Goal: Check status: Check status

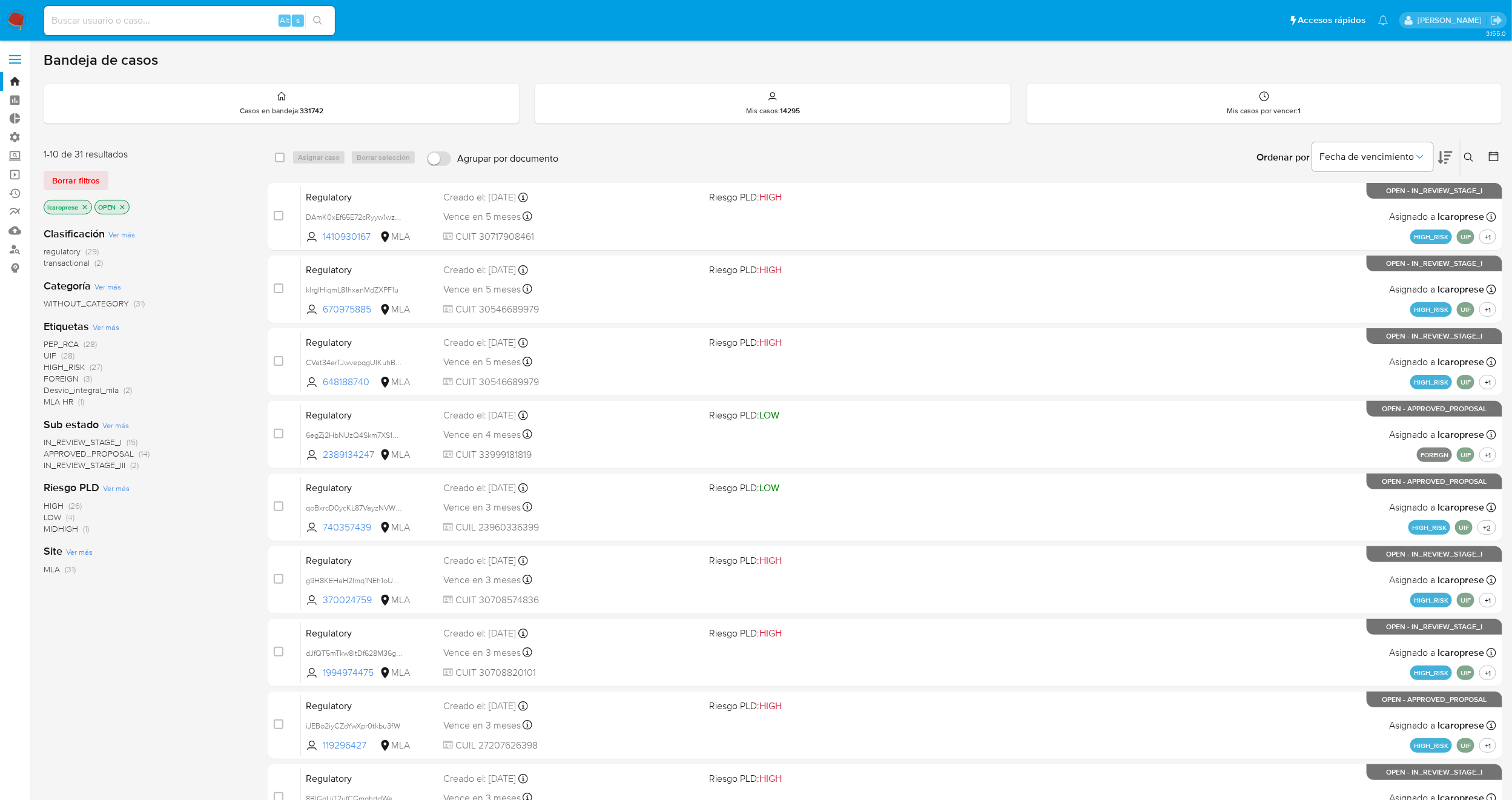
click at [255, 18] on input at bounding box center [189, 20] width 291 height 16
paste input "otJ01RyZovvfrRDHKbj2u5Y9"
type input "otJ01RyZovvfrRDHKbj2u5Y9"
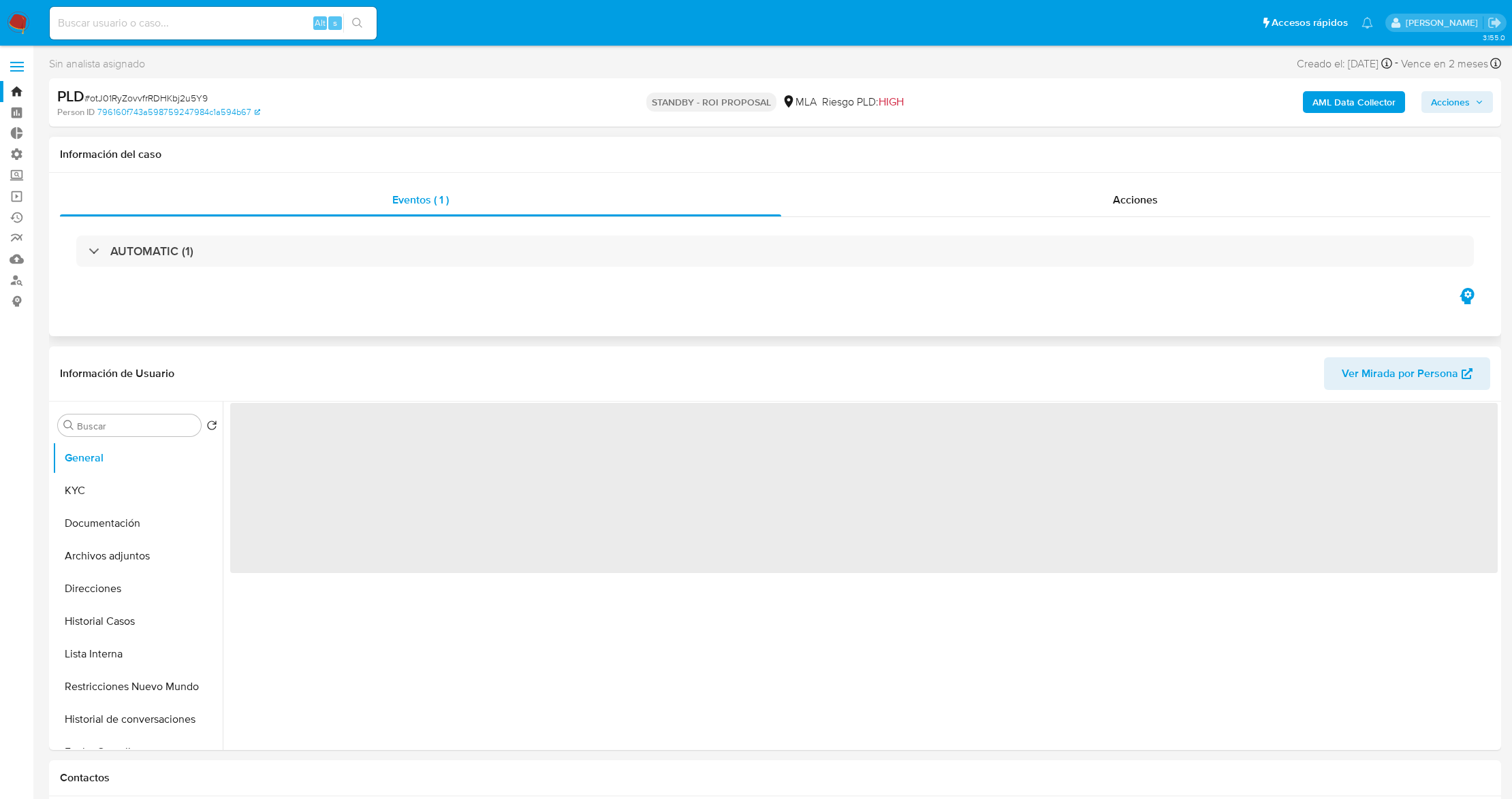
click at [1003, 182] on div "Eventos ( 1 ) Acciones AUTOMATIC (1)" at bounding box center [775, 255] width 1452 height 163
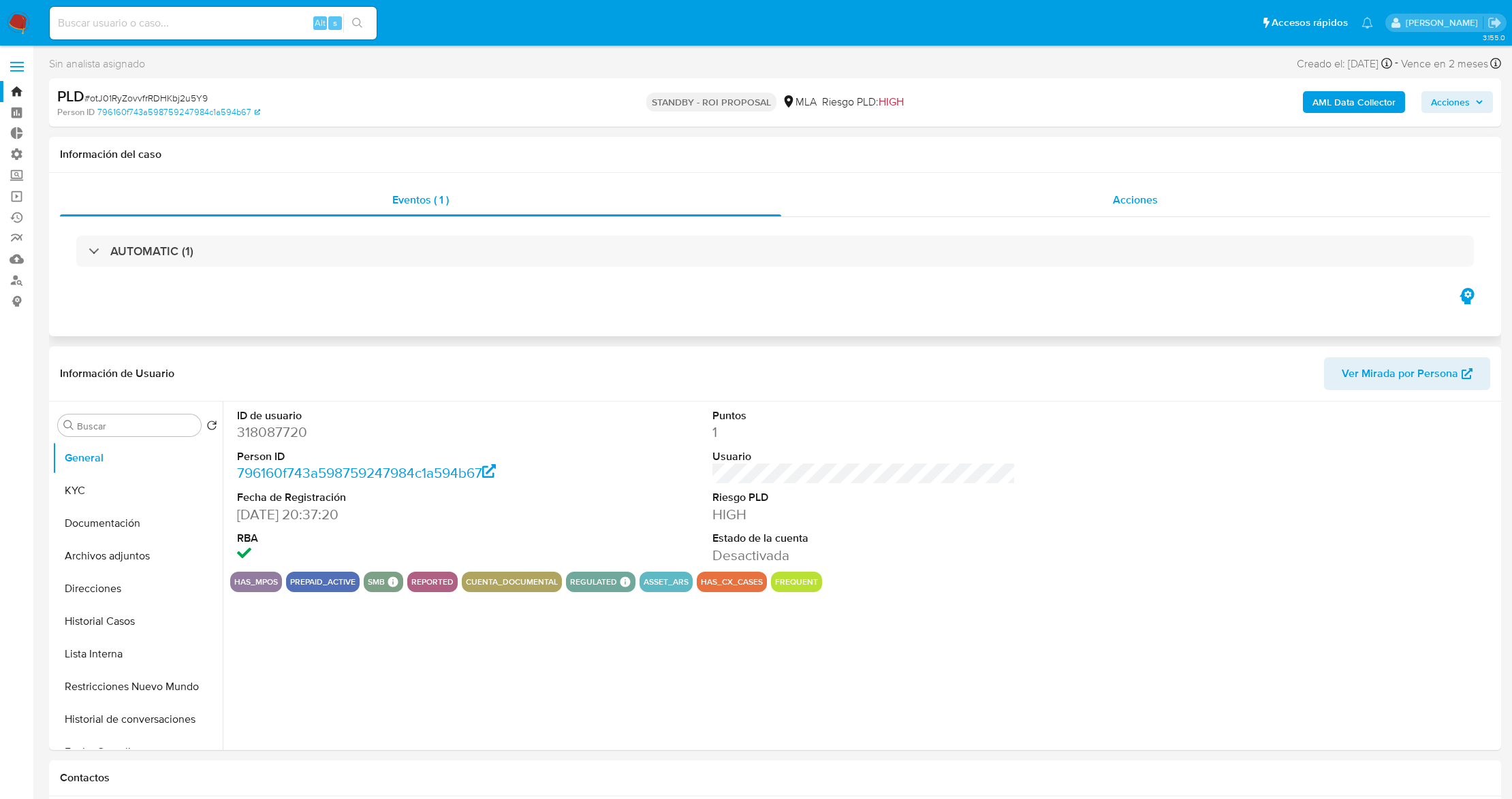
click at [948, 210] on div "Acciones" at bounding box center [1136, 200] width 710 height 33
select select "10"
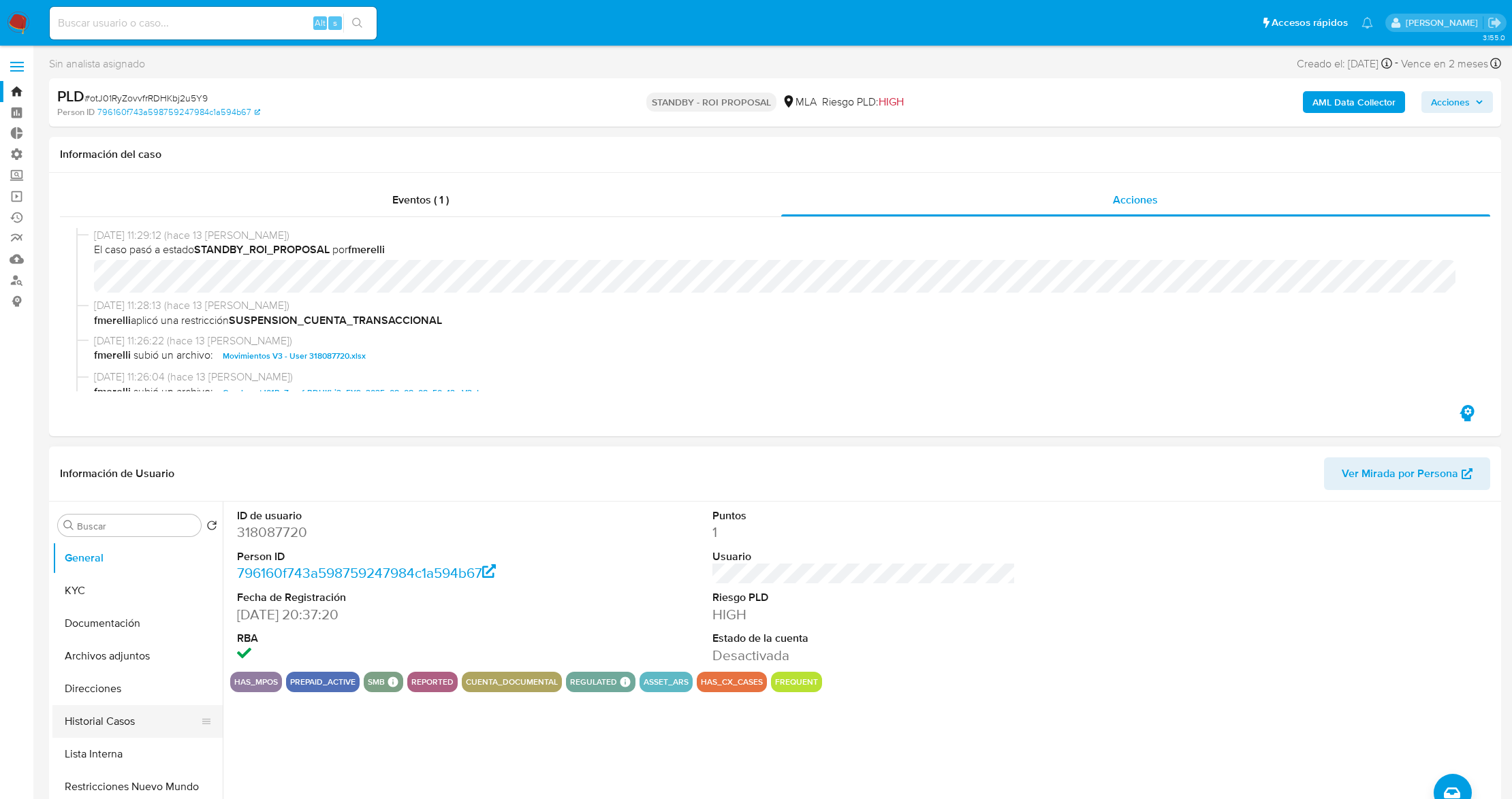
click at [117, 720] on button "Historial Casos" at bounding box center [132, 722] width 160 height 33
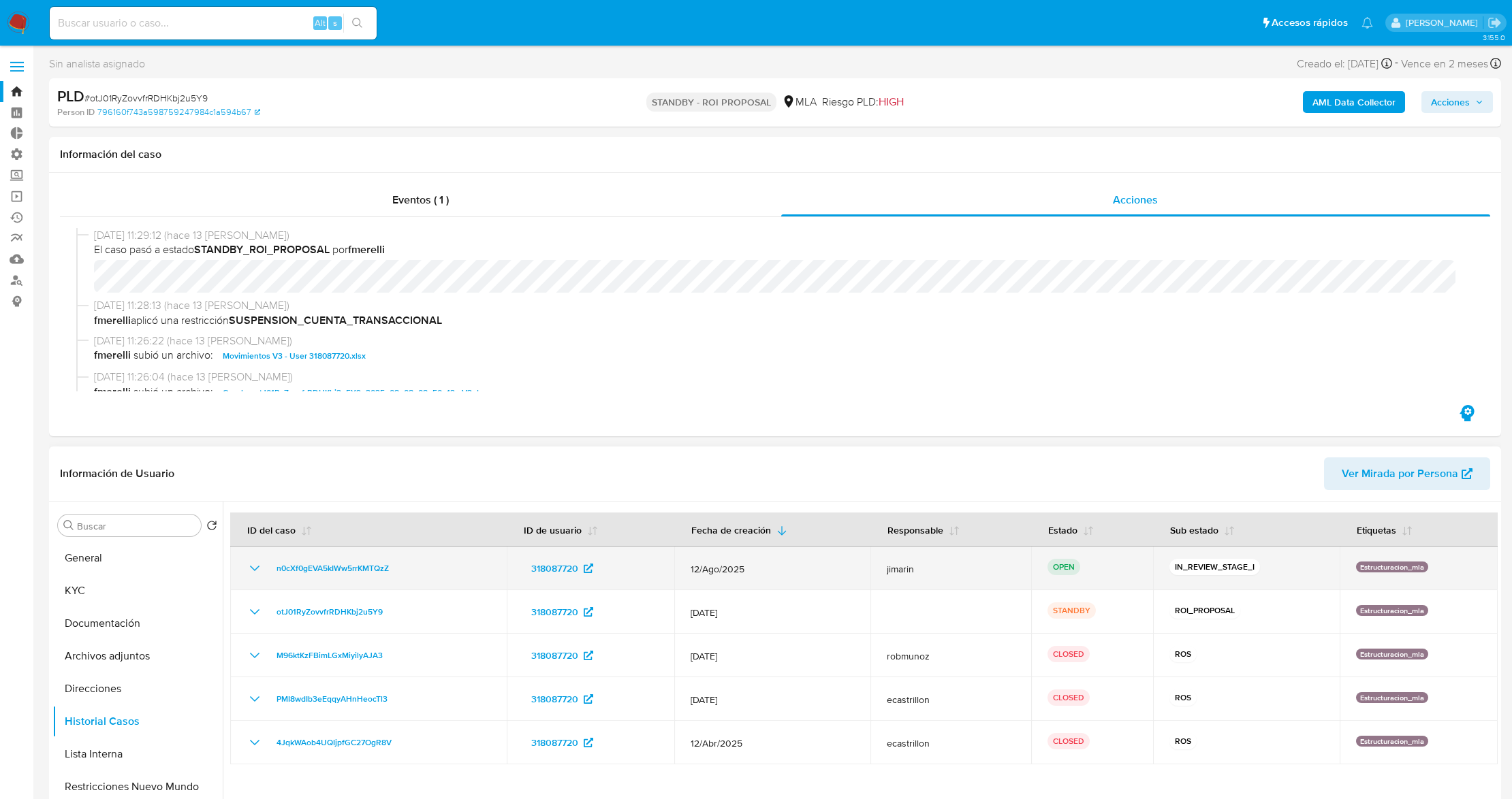
click at [265, 565] on div "n0cXf0gEVA5kIWw5rrKMTQzZ" at bounding box center [369, 568] width 244 height 16
click at [262, 567] on icon "Mostrar/Ocultar" at bounding box center [255, 568] width 16 height 16
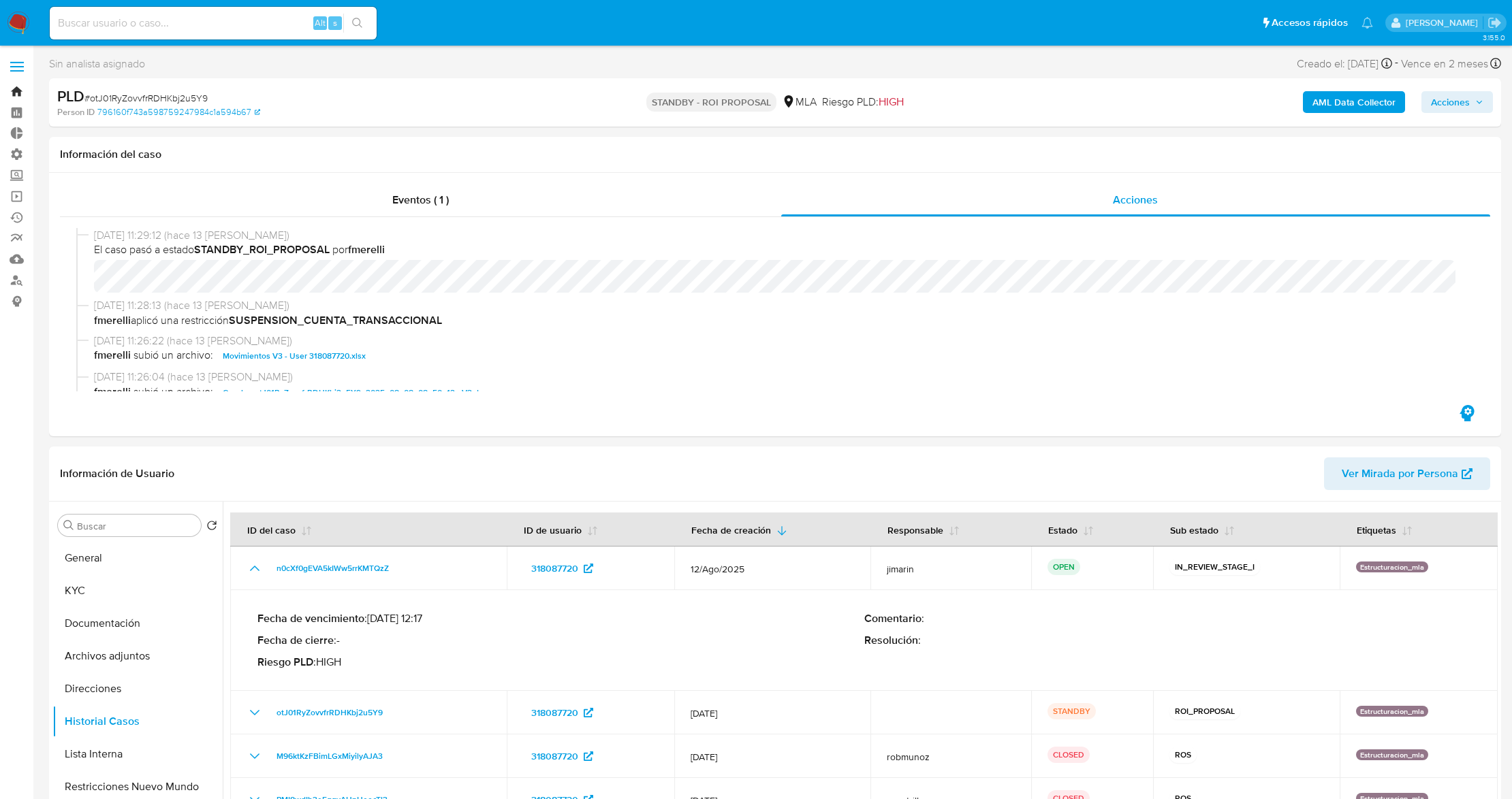
click at [22, 90] on link "Bandeja" at bounding box center [81, 92] width 162 height 21
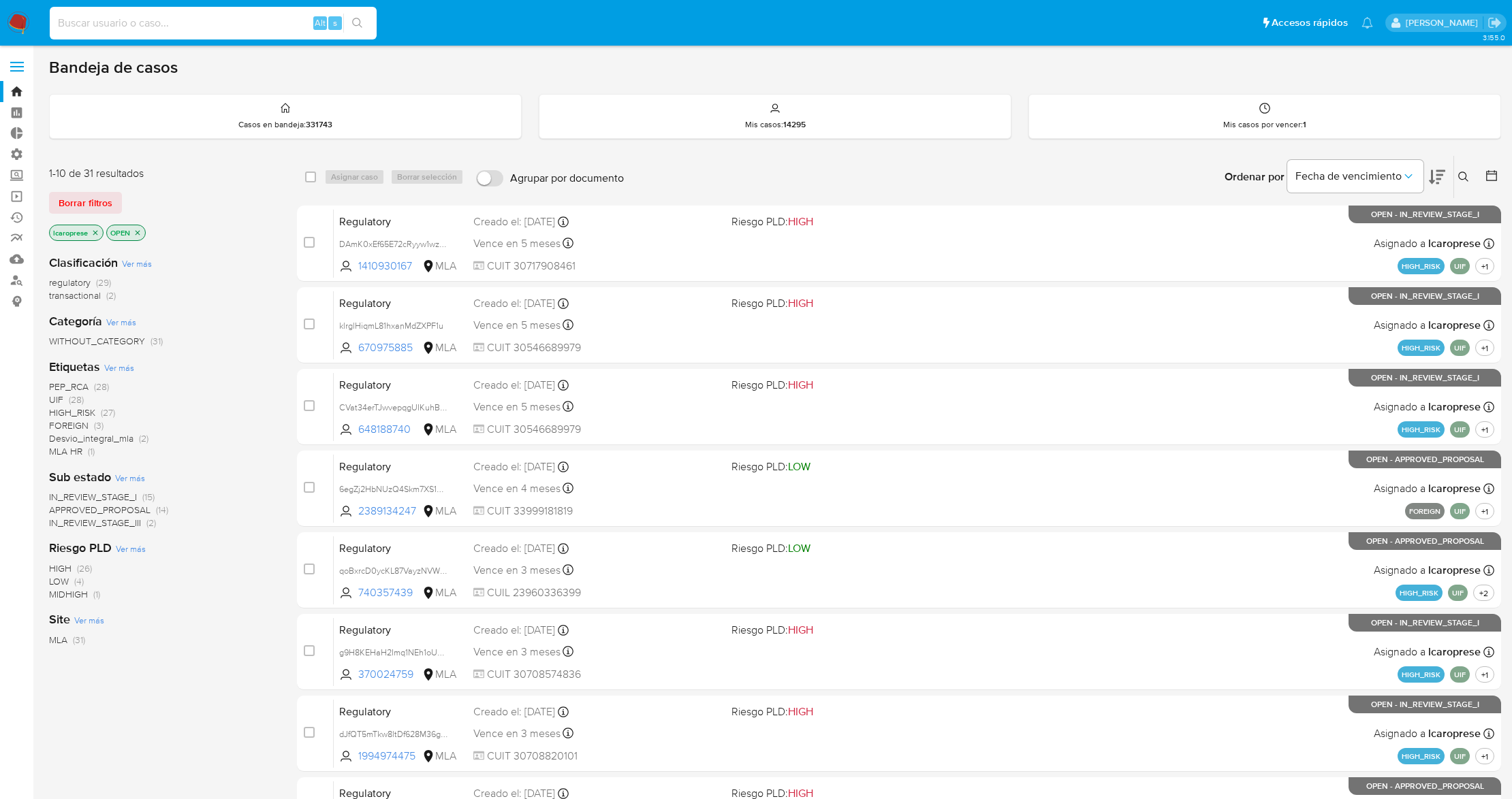
click at [142, 25] on input at bounding box center [213, 23] width 327 height 18
paste input "UMCZsft6rQGdFhennqvhYowI"
type input "UMCZsft6rQGdFhennqvhYowI"
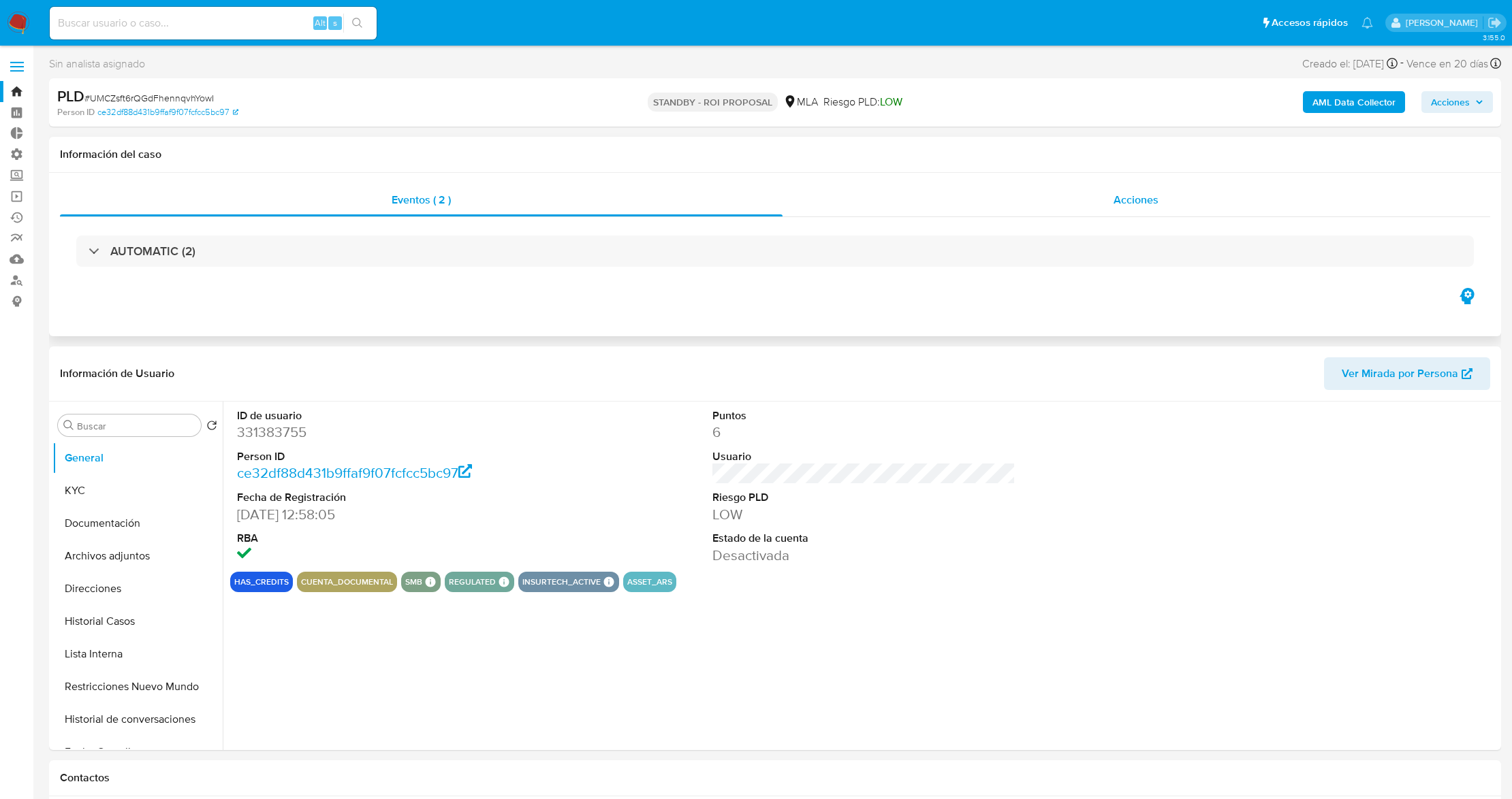
click at [1102, 200] on div "Acciones" at bounding box center [1137, 200] width 708 height 33
select select "10"
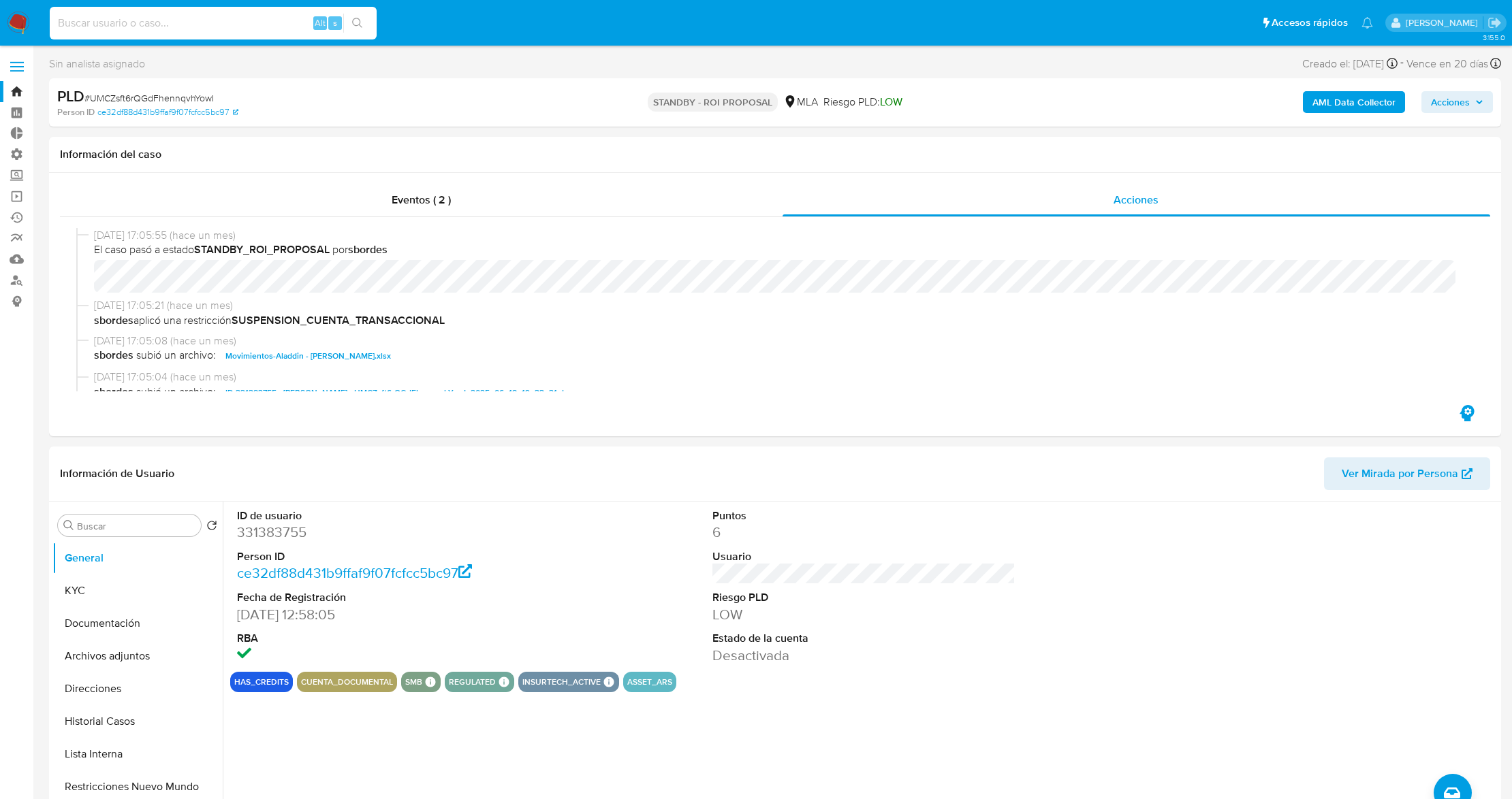
click at [203, 25] on input at bounding box center [213, 23] width 327 height 18
paste input "kZEqwKizjku1VmlcwZkj66SZ"
type input "kZEqwKizjku1VmlcwZkj66SZ"
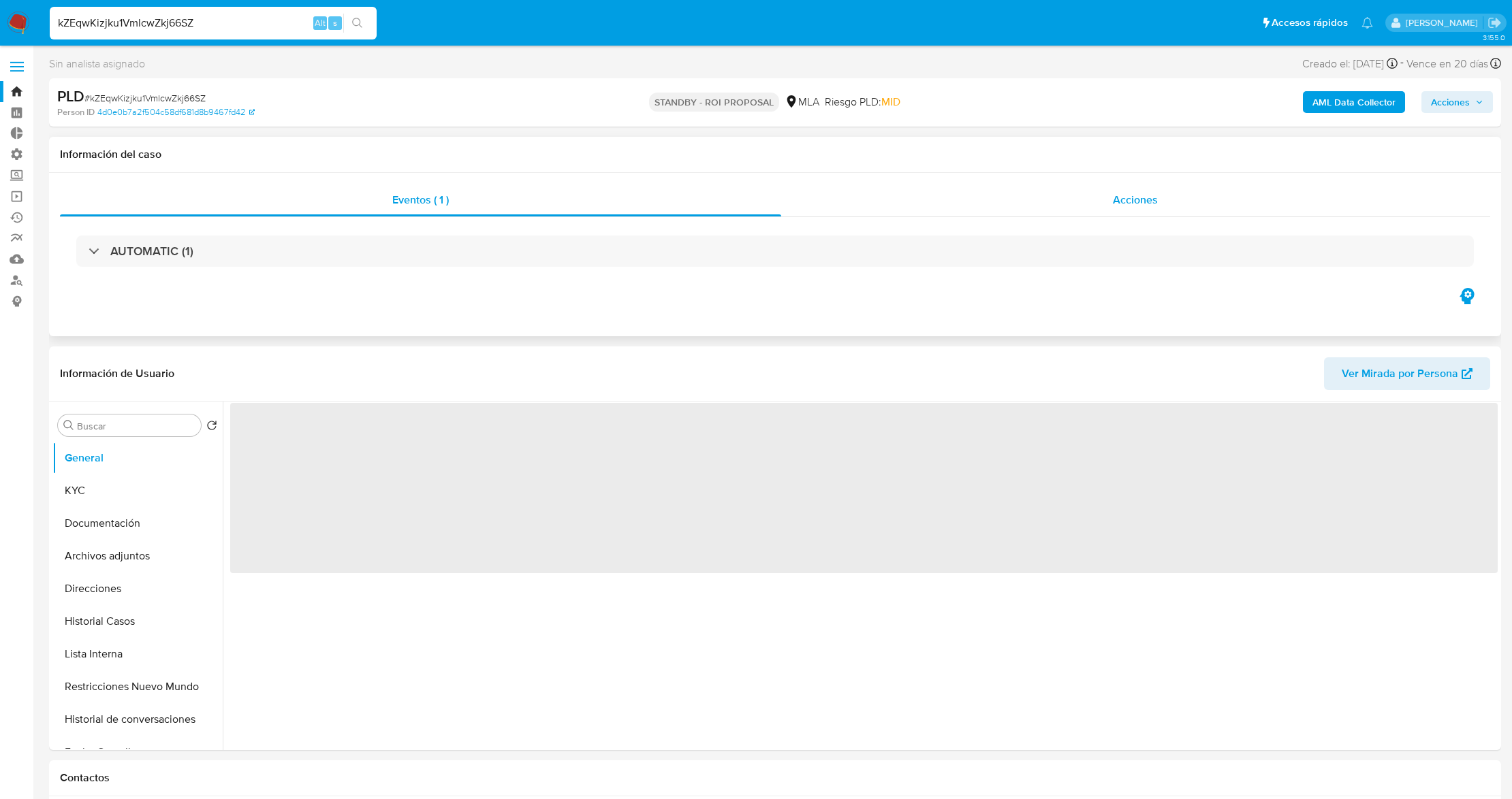
click at [1087, 194] on div "Acciones" at bounding box center [1136, 200] width 710 height 33
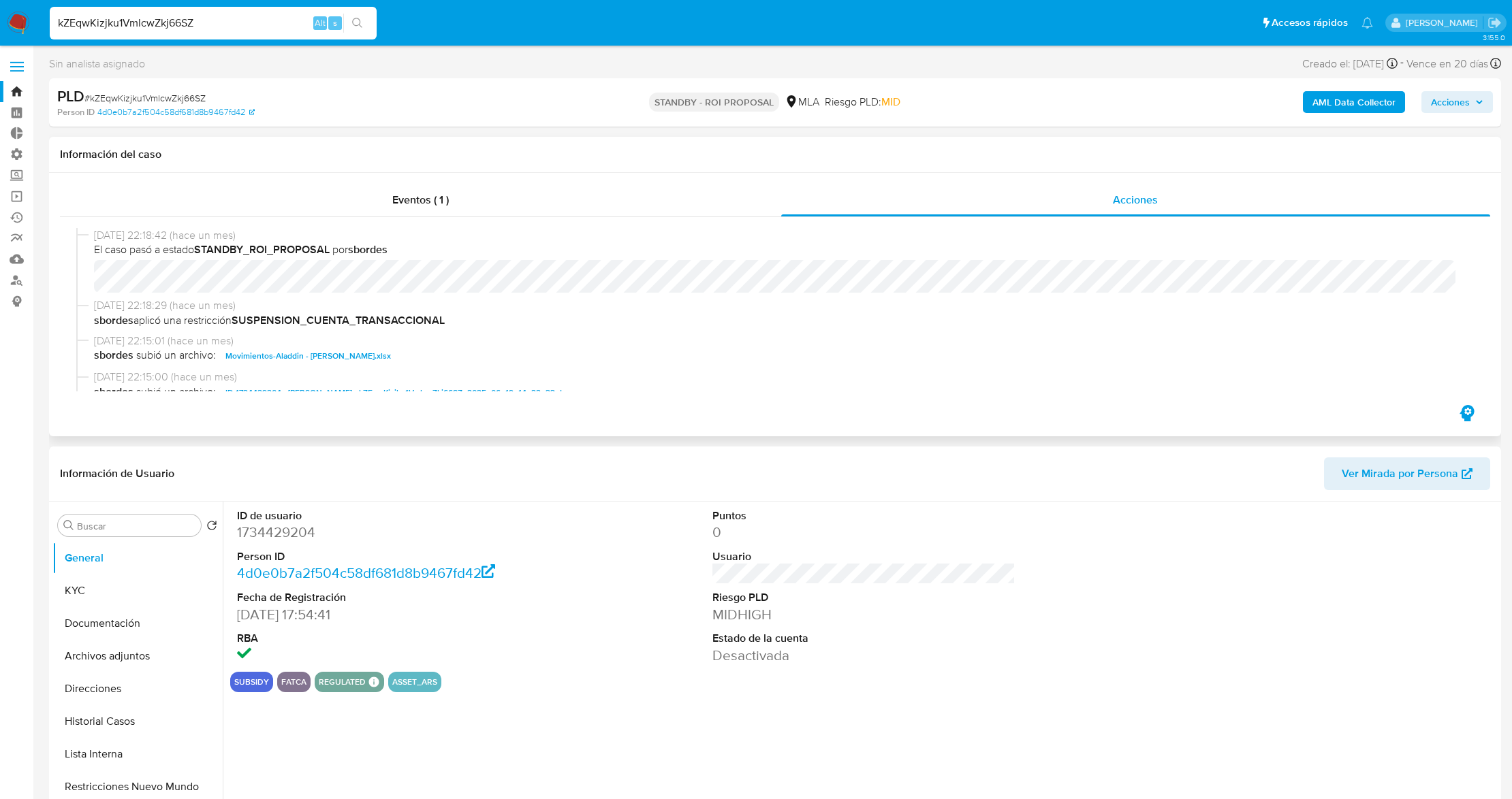
select select "10"
drag, startPoint x: 259, startPoint y: 26, endPoint x: 0, endPoint y: 42, distance: 259.5
click at [0, 42] on nav "Pausado Ver notificaciones kZEqwKizjku1VmlcwZkj66SZ Alt s Accesos rápidos Presi…" at bounding box center [756, 23] width 1512 height 46
paste input "H9Qti0WEvAQ6G9qxwCJx9O4t"
type input "H9Qti0WEvAQ6G9qxwCJx9O4t"
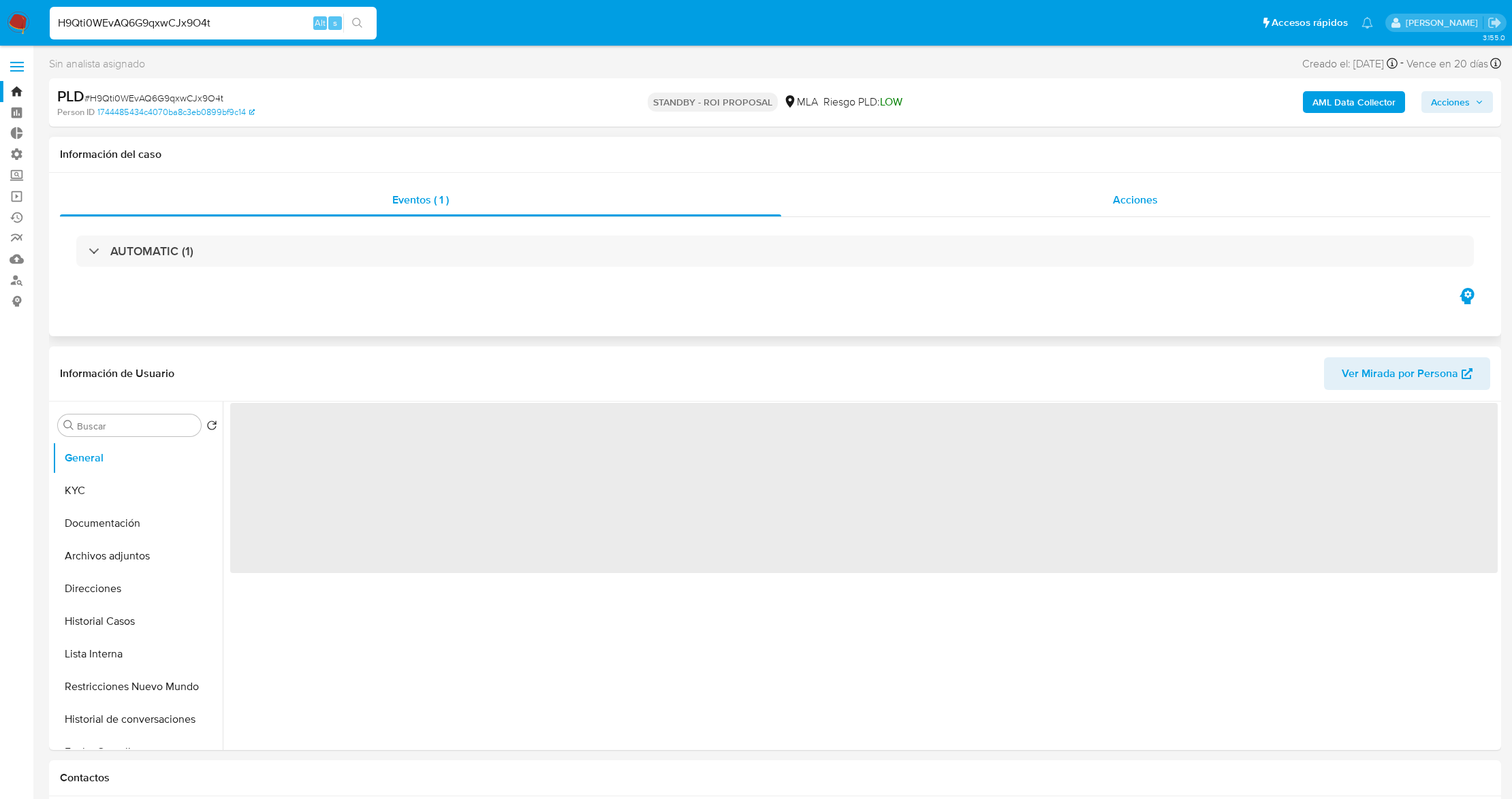
click at [1087, 203] on div "Acciones" at bounding box center [1136, 200] width 710 height 33
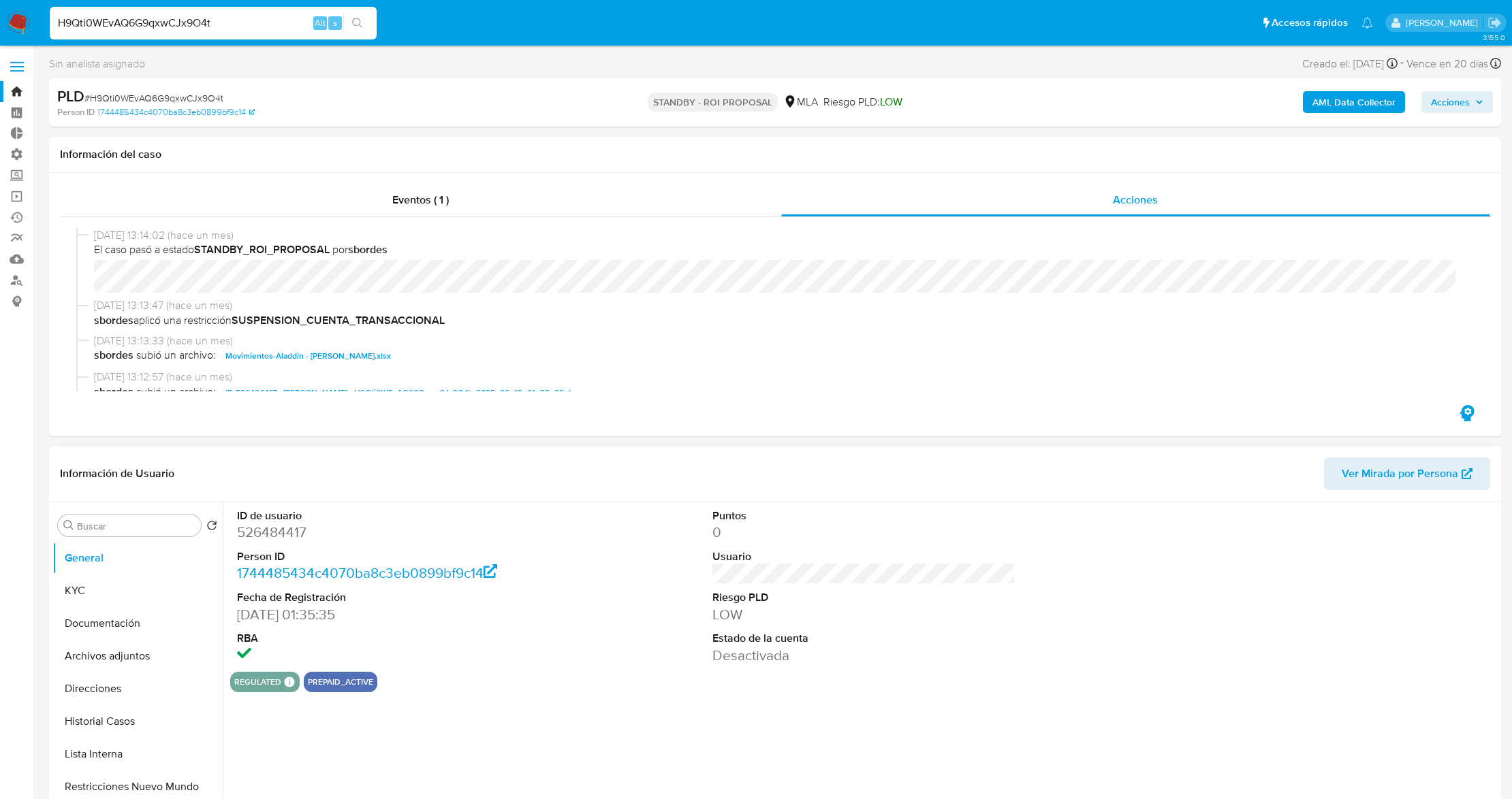
select select "10"
drag, startPoint x: 186, startPoint y: 23, endPoint x: 0, endPoint y: 16, distance: 186.1
click at [0, 16] on nav "Pausado Ver notificaciones H9Qti0WEvAQ6G9qxwCJx9O4t Alt s Accesos rápidos Presi…" at bounding box center [756, 23] width 1512 height 46
paste input "UseA6AyCUJ8ySOQK0iSPcTig"
type input "UseA6AyCUJ8ySOQK0iSPcTig"
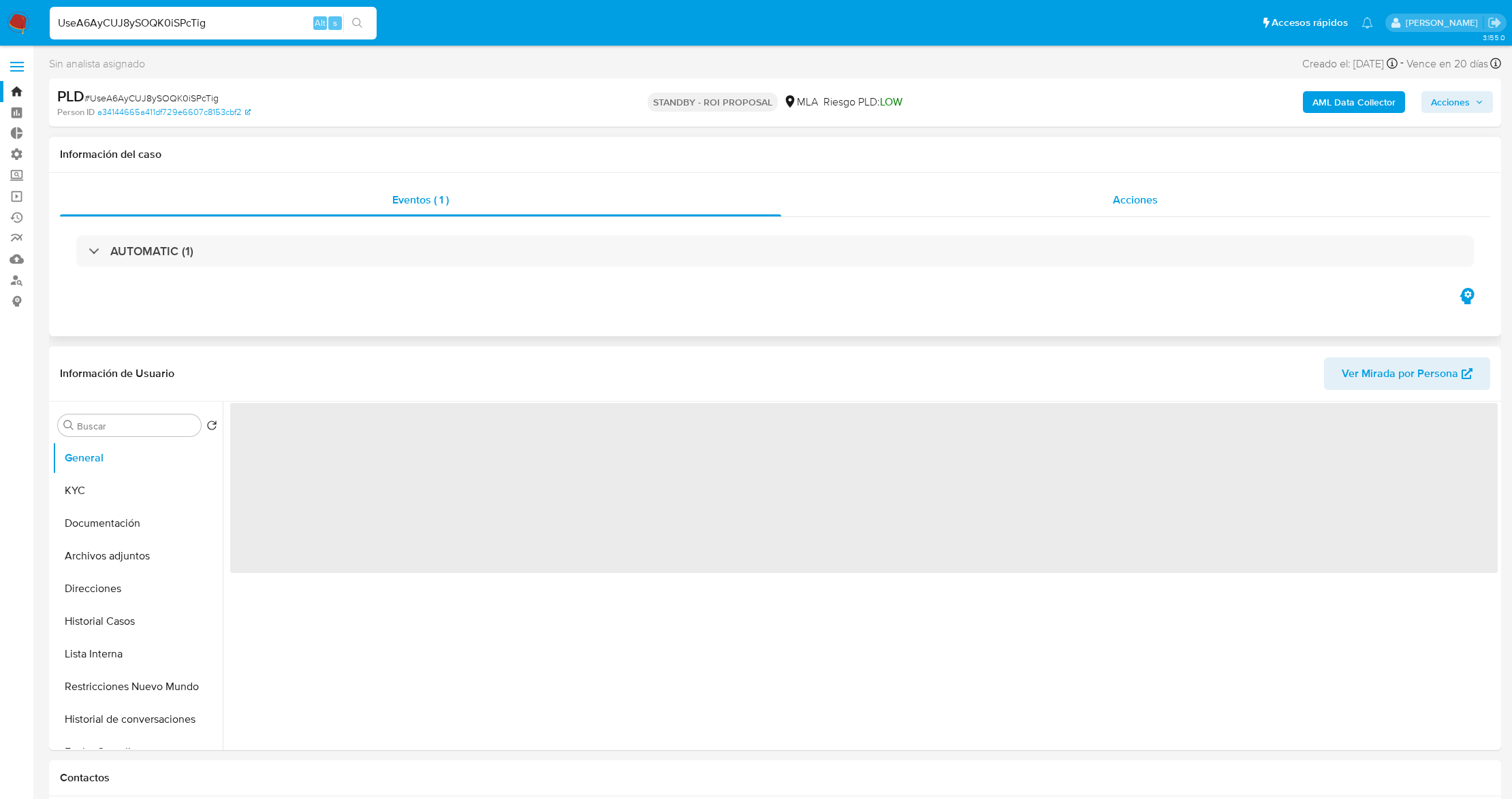
click at [1031, 202] on div "Acciones" at bounding box center [1136, 200] width 710 height 33
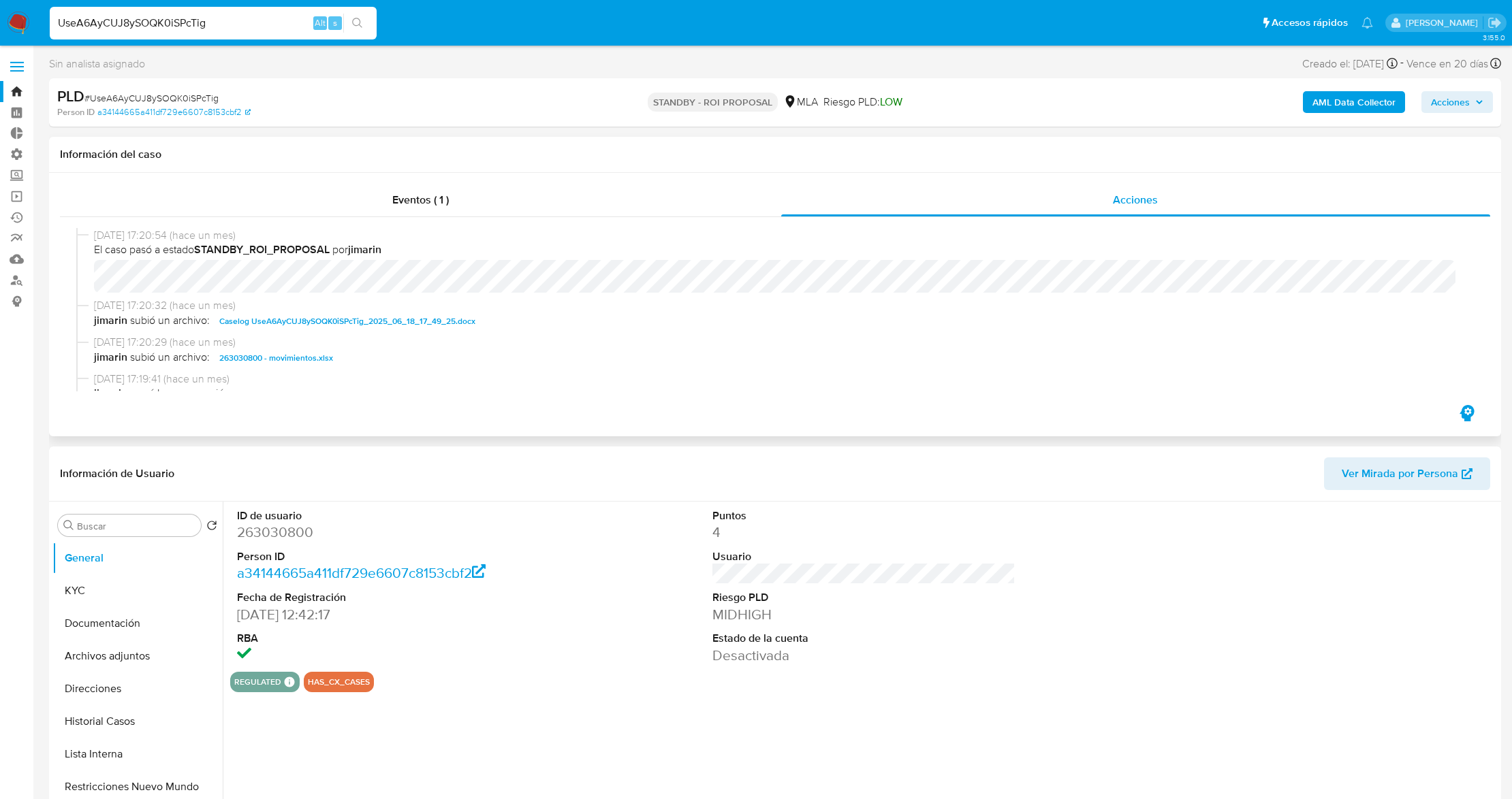
select select "10"
drag, startPoint x: 90, startPoint y: -2, endPoint x: 20, endPoint y: 1, distance: 70.1
click at [20, 1] on nav "Pausado Ver notificaciones UseA6AyCUJ8ySOQK0iSPcTig Alt s Accesos rápidos Presi…" at bounding box center [756, 23] width 1512 height 46
paste input "e0Lq8k9WV0Gp8BDV8XrY3fLA"
type input "e0Lq8k9WV0Gp8BDV8XrY3fLA"
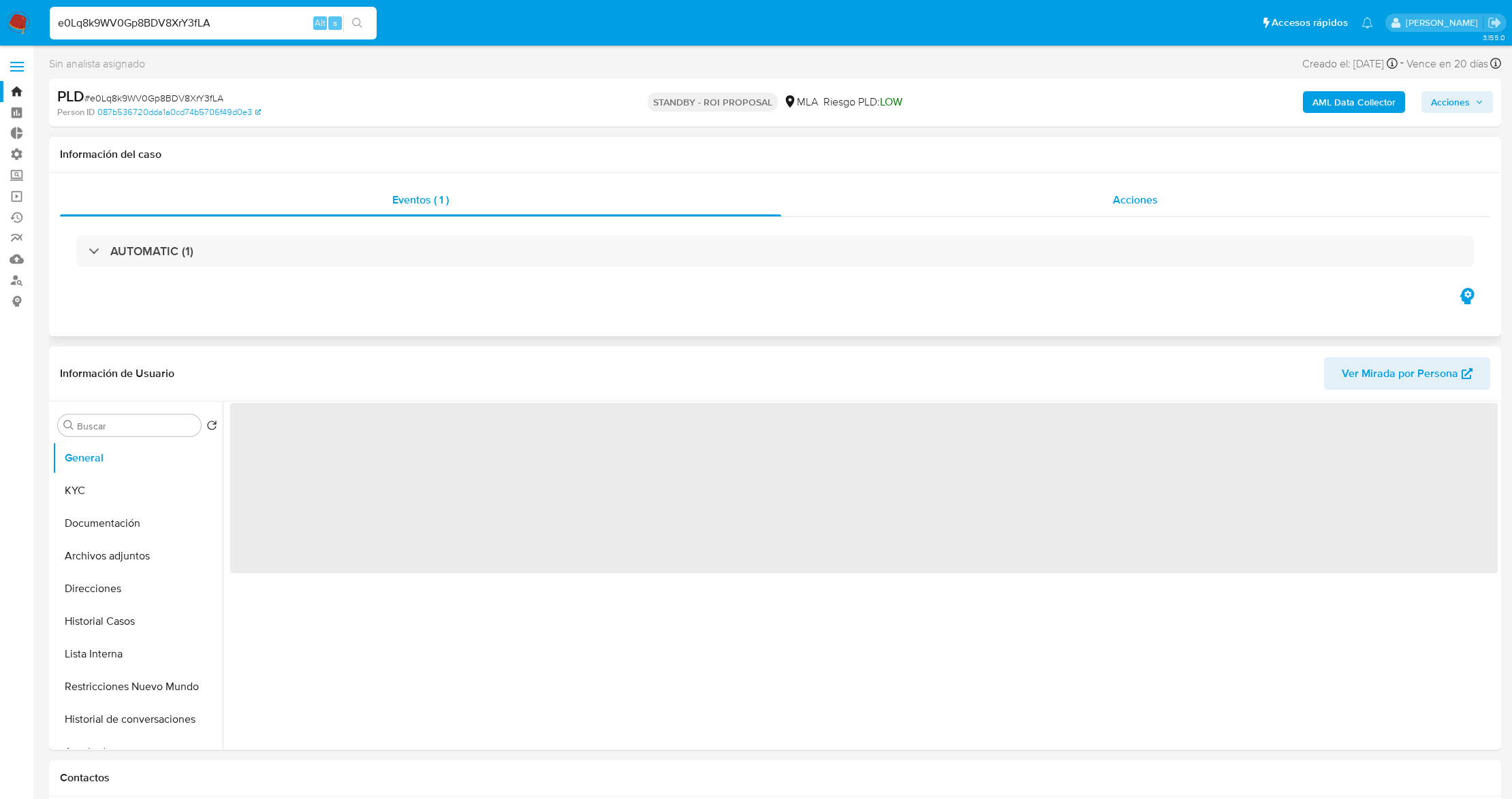
click at [1114, 197] on span "Acciones" at bounding box center [1135, 200] width 45 height 16
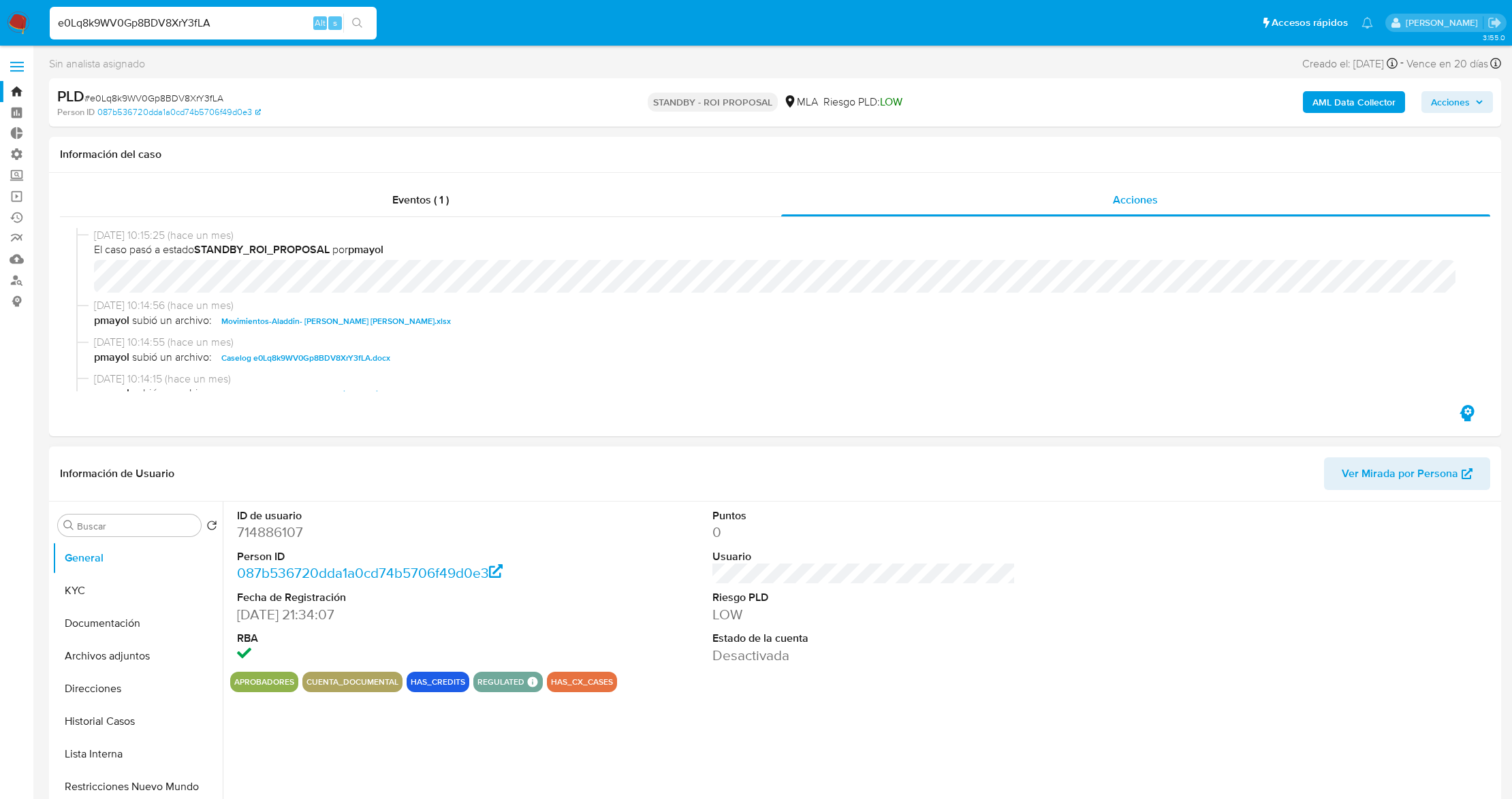
select select "10"
drag, startPoint x: 211, startPoint y: 25, endPoint x: 9, endPoint y: 39, distance: 202.5
click at [20, 39] on nav "Pausado Ver notificaciones e0Lq8k9WV0Gp8BDV8XrY3fLA Alt s Accesos rápidos Presi…" at bounding box center [756, 23] width 1512 height 46
paste input "sEABd8AHqfkzMJkMgQEnHwGO"
type input "sEABd8AHqfkzMJkMgQEnHwGO"
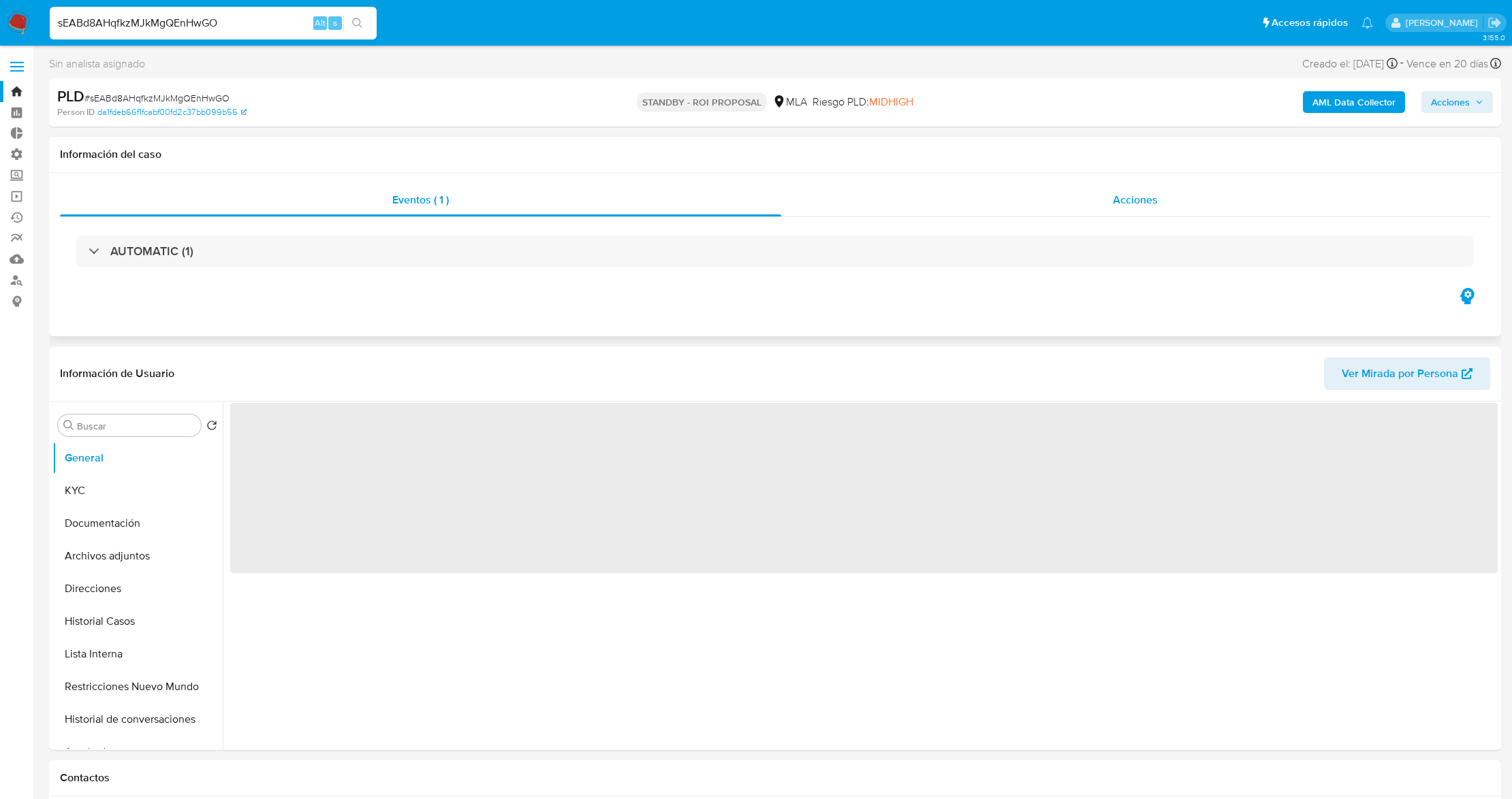
click at [980, 202] on div "Acciones" at bounding box center [1136, 200] width 710 height 33
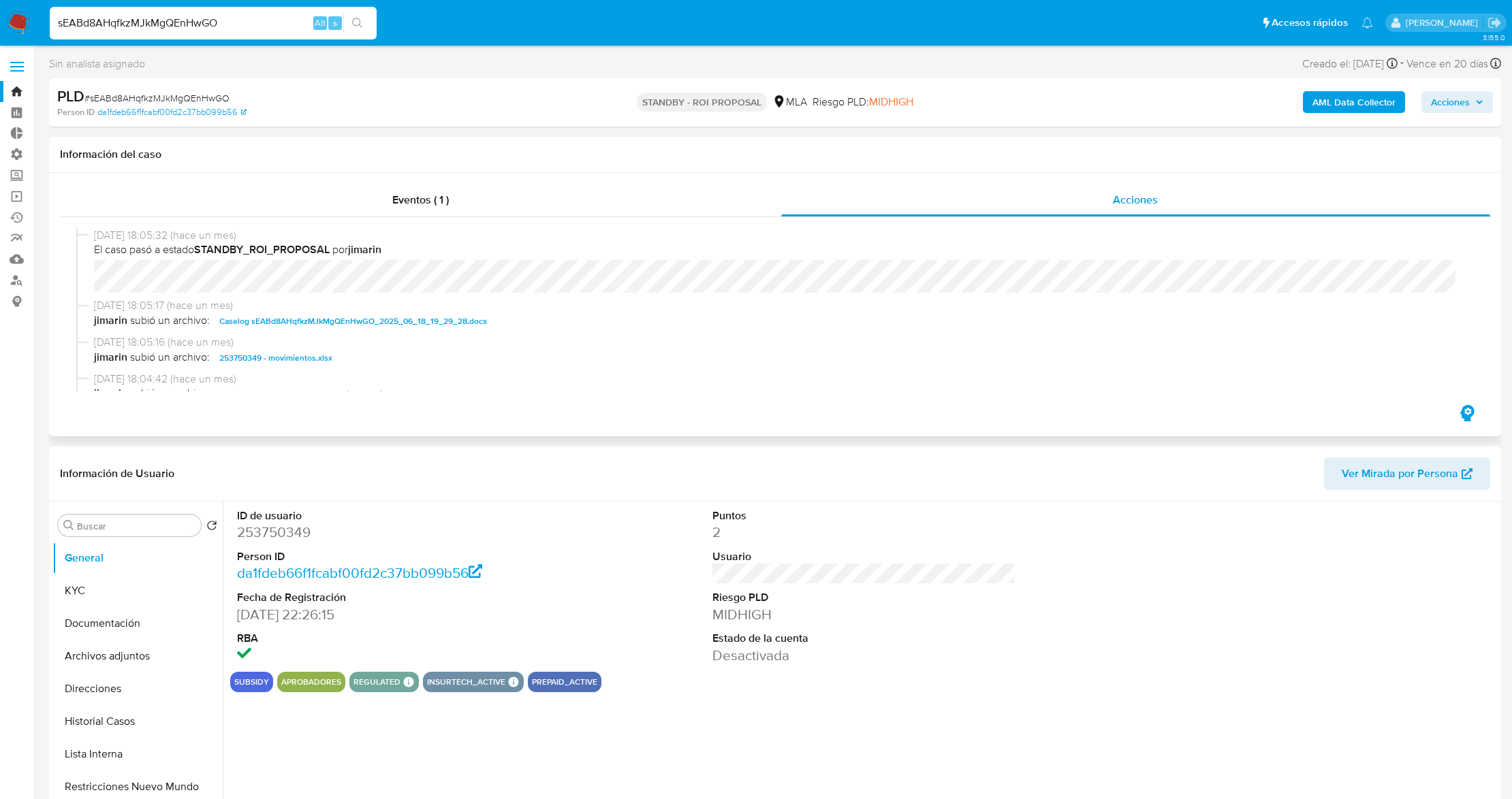
select select "10"
drag, startPoint x: 220, startPoint y: 22, endPoint x: 0, endPoint y: 22, distance: 220.0
click at [0, 21] on nav "Pausado Ver notificaciones sEABd8AHqfkzMJkMgQEnHwGO Alt s Accesos rápidos Presi…" at bounding box center [756, 23] width 1512 height 46
paste input "a9pFdD52aBNd65Mj2dKspBWQ"
type input "a9pFdD52aBNd65Mj2dKspBWQ"
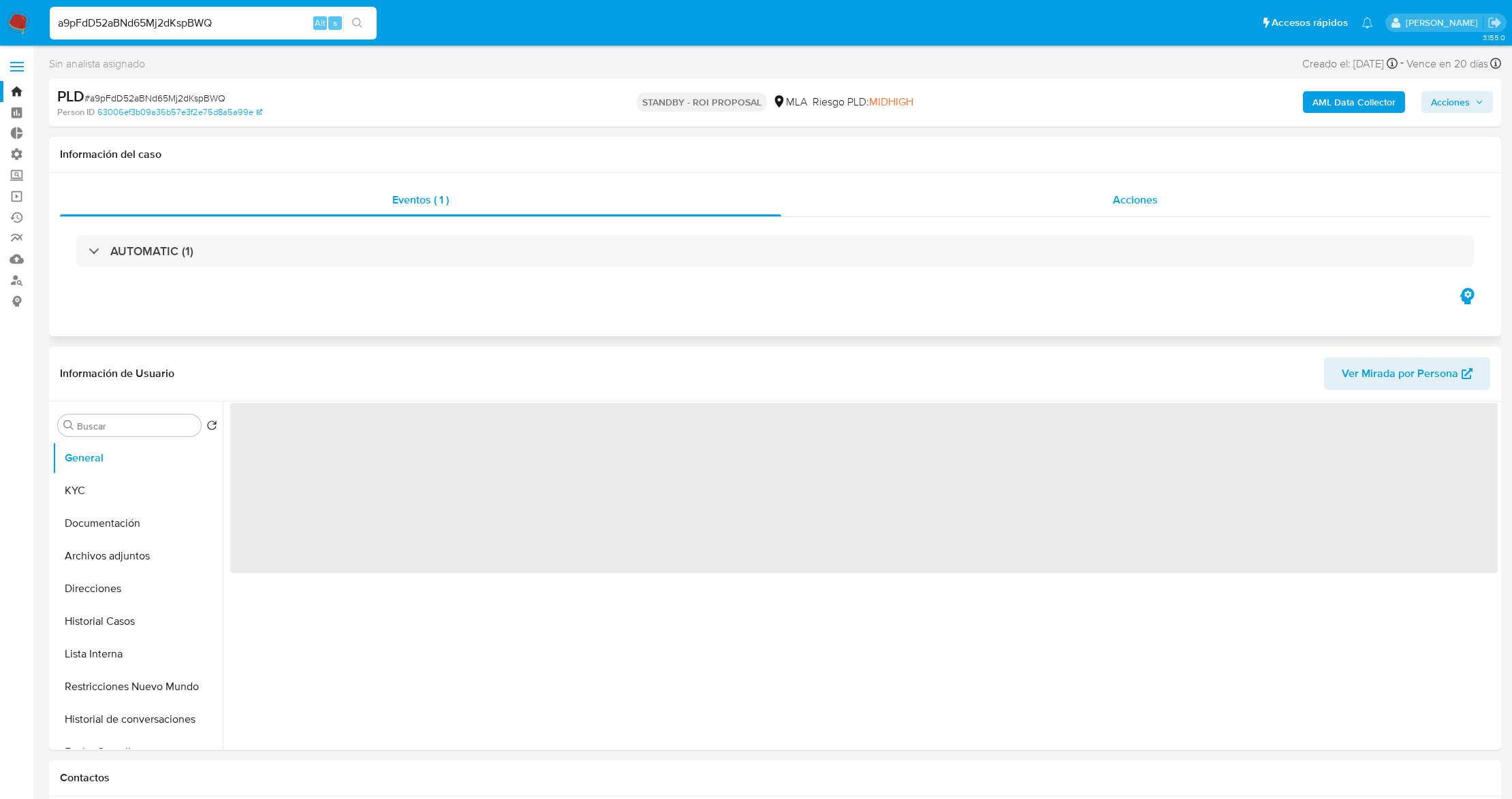
click at [1070, 192] on div "Acciones" at bounding box center [1136, 200] width 710 height 33
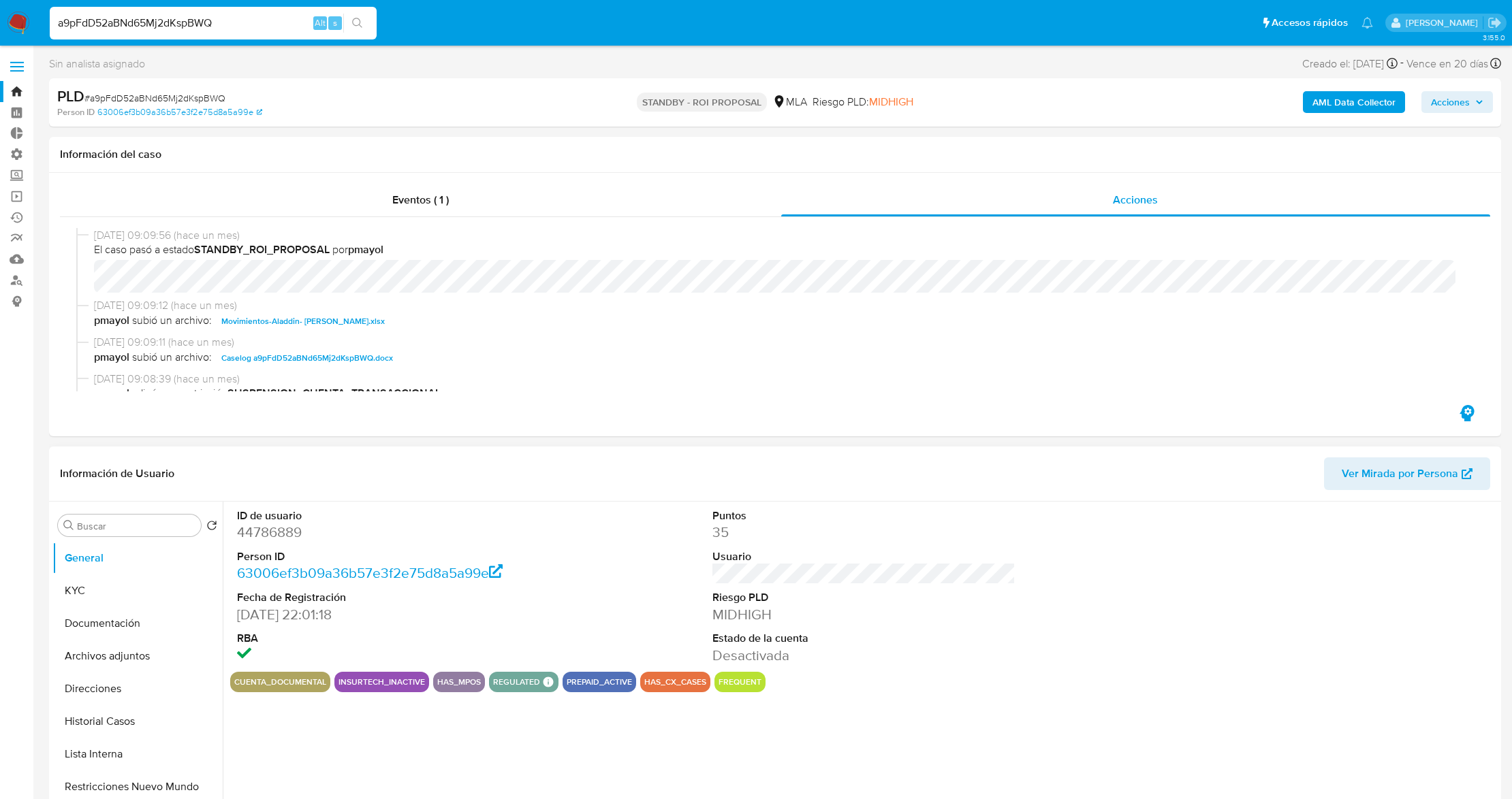
select select "10"
drag, startPoint x: 234, startPoint y: 28, endPoint x: 0, endPoint y: 31, distance: 234.0
click at [0, 31] on nav "Pausado Ver notificaciones a9pFdD52aBNd65Mj2dKspBWQ Alt s Accesos rápidos Presi…" at bounding box center [756, 23] width 1512 height 46
paste input "qh3PtRoqa0amYBxZXOjLql2n"
type input "qh3PtRoqa0amYBxZXOjLql2n"
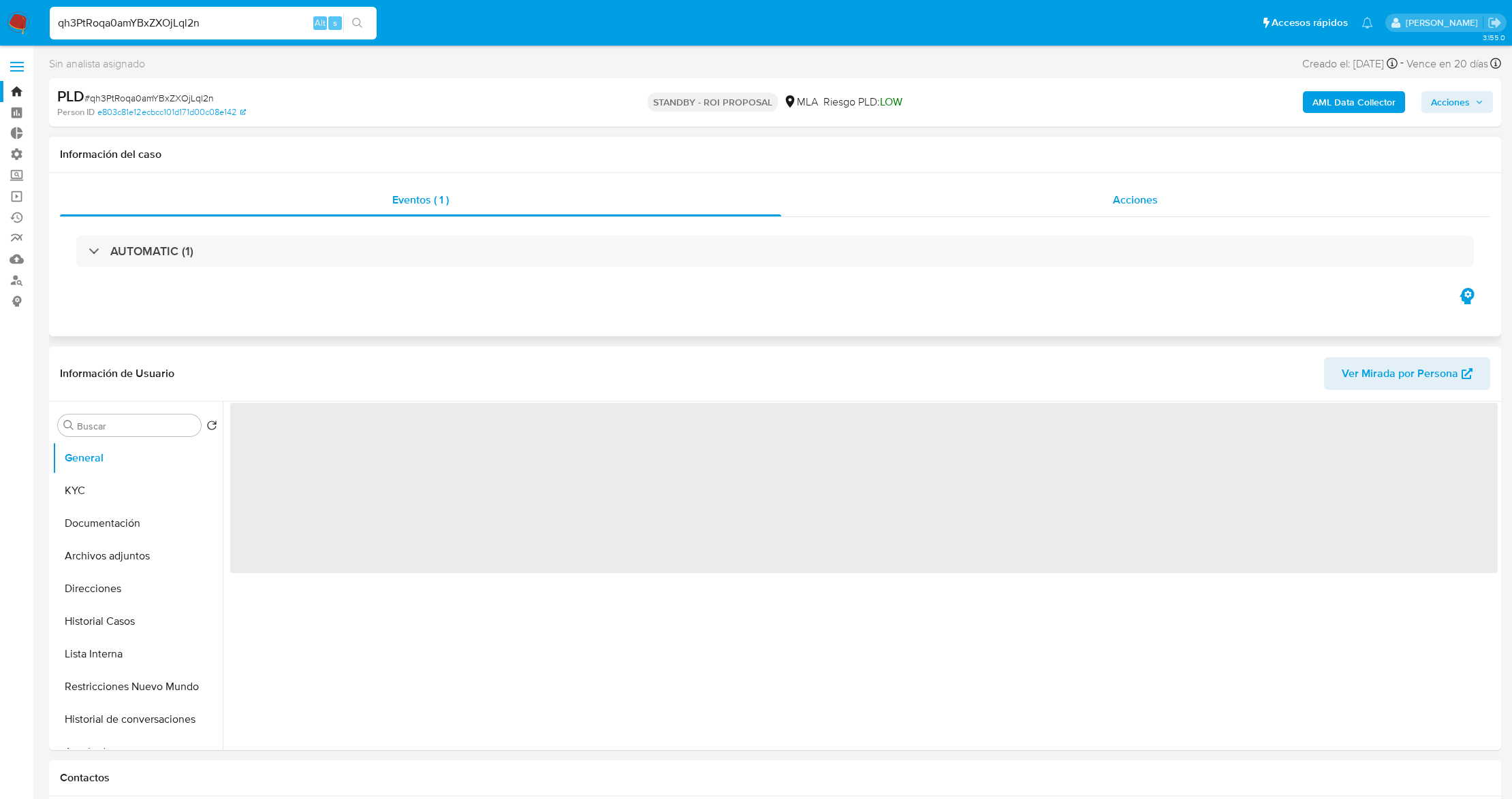
click at [1072, 210] on div "Acciones" at bounding box center [1136, 200] width 710 height 33
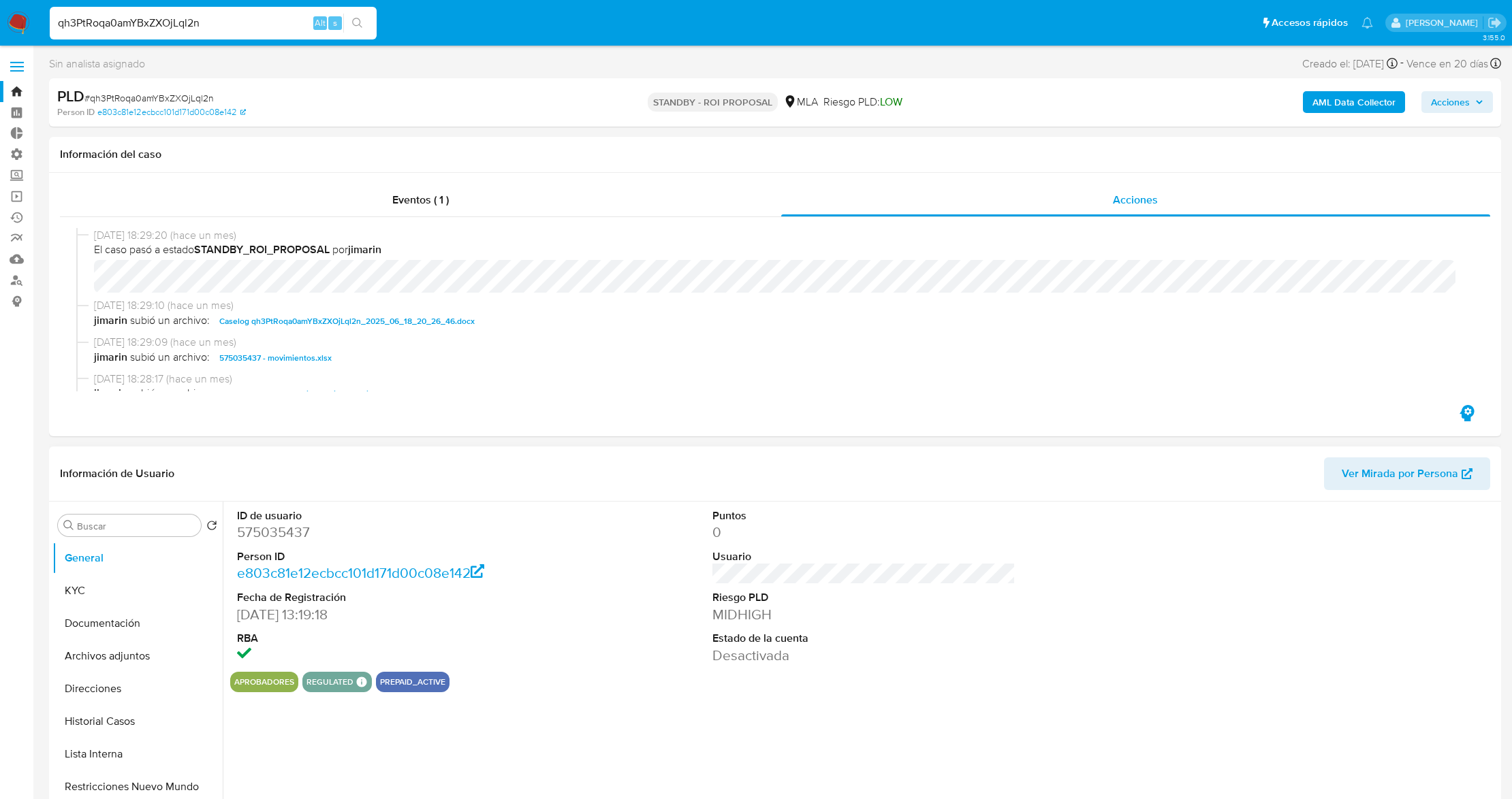
select select "10"
